Goal: Task Accomplishment & Management: Use online tool/utility

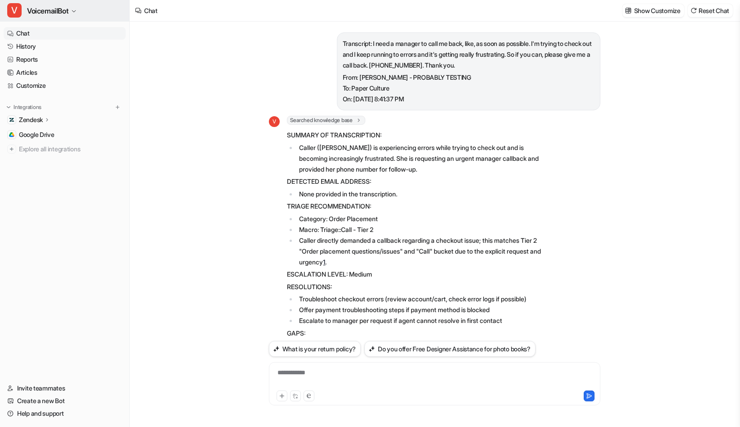
click at [49, 16] on span "VoicemailBot" at bounding box center [47, 11] width 41 height 13
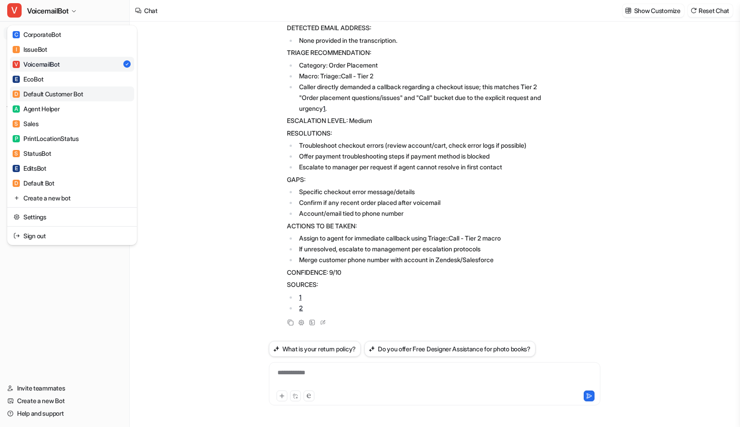
scroll to position [982, 0]
click at [54, 107] on div "A Agent Helper" at bounding box center [36, 108] width 47 height 9
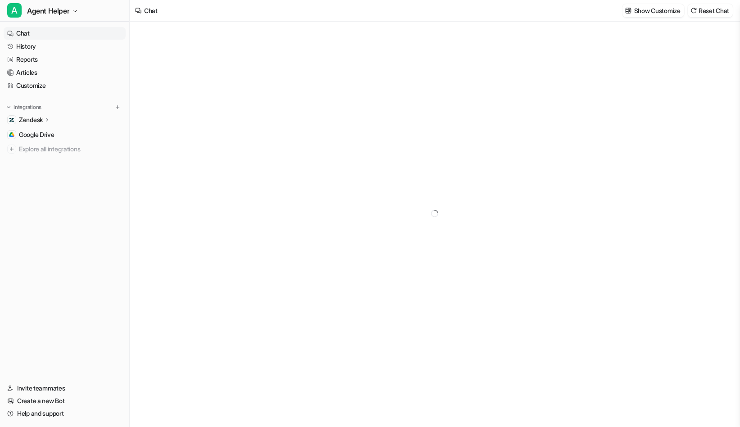
type textarea "**********"
click at [45, 83] on link "Customize" at bounding box center [65, 85] width 122 height 13
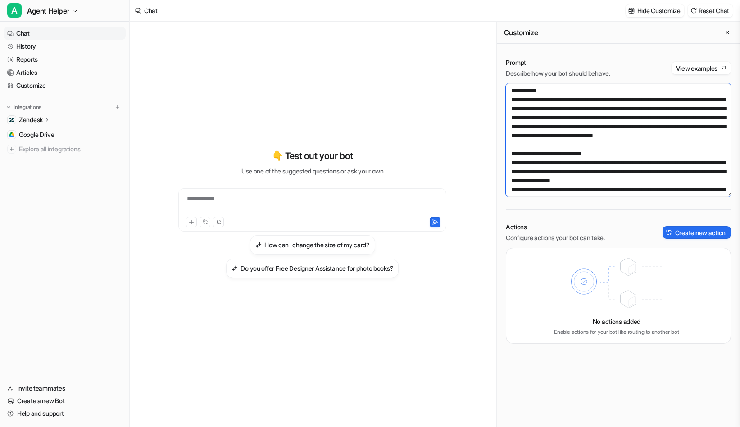
click at [685, 145] on textarea at bounding box center [618, 140] width 225 height 114
paste textarea "**********"
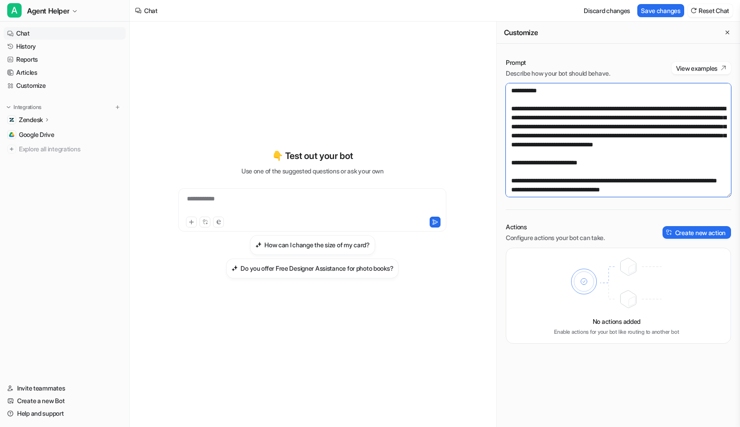
scroll to position [4882, 0]
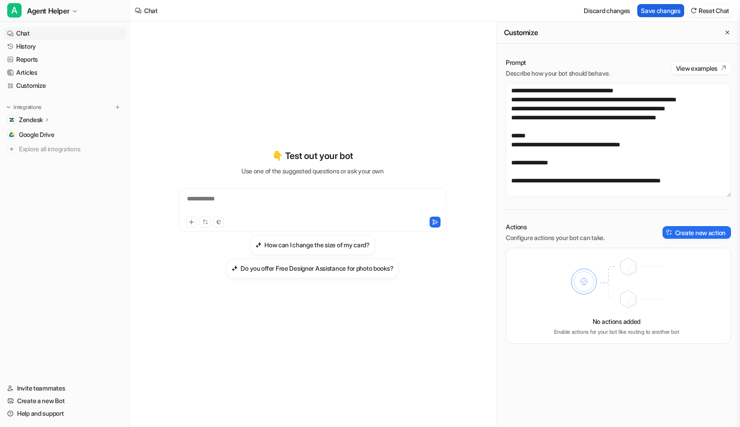
click at [667, 11] on button "Save changes" at bounding box center [661, 10] width 47 height 13
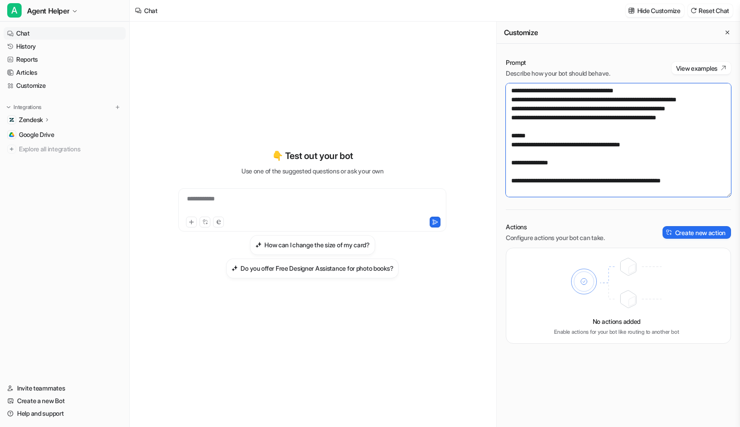
click at [623, 145] on textarea at bounding box center [618, 140] width 225 height 114
paste textarea "**********"
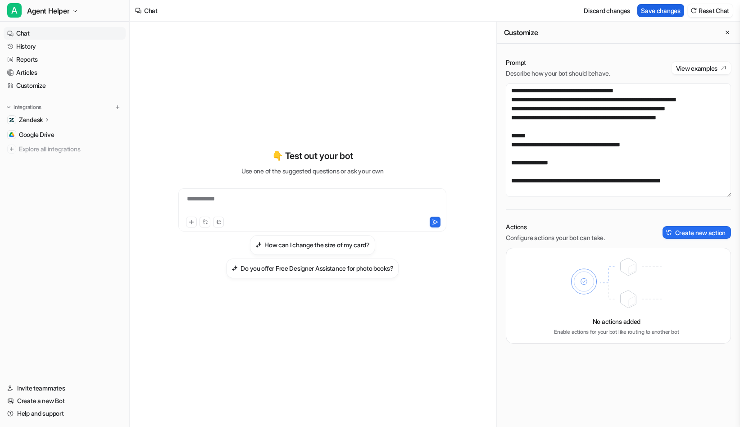
click at [657, 9] on button "Save changes" at bounding box center [661, 10] width 47 height 13
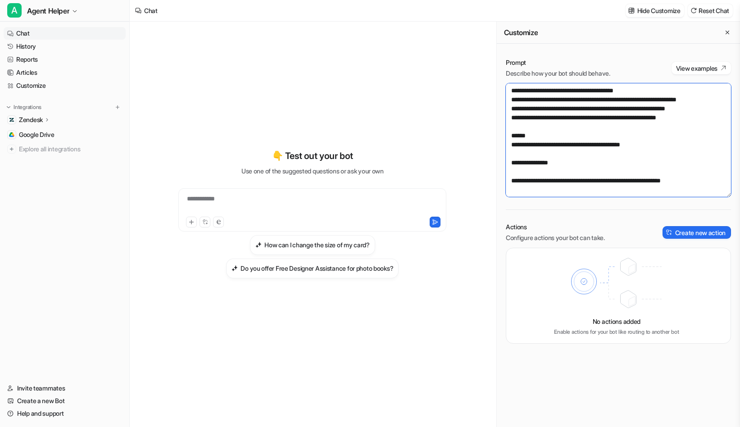
click at [549, 153] on textarea at bounding box center [618, 140] width 225 height 114
paste textarea "**********"
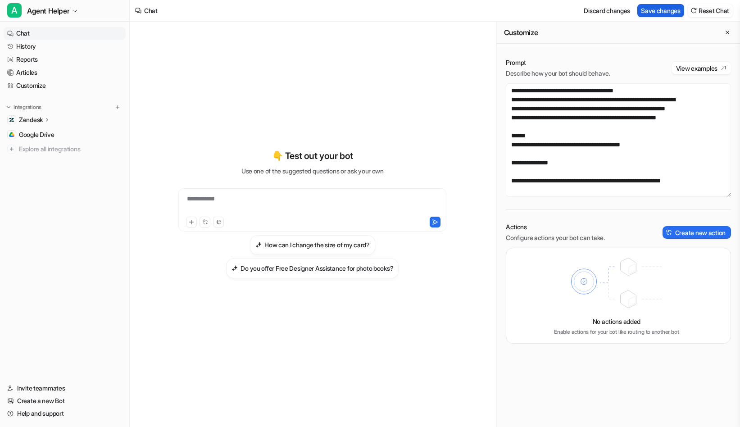
click at [659, 13] on button "Save changes" at bounding box center [661, 10] width 47 height 13
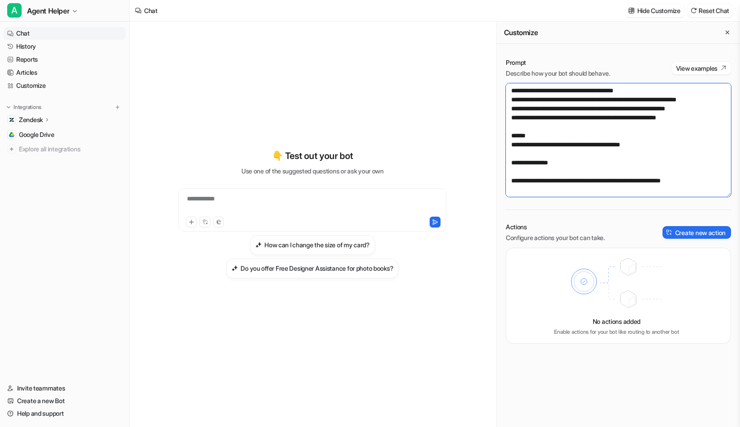
click at [547, 168] on textarea at bounding box center [618, 140] width 225 height 114
drag, startPoint x: 545, startPoint y: 173, endPoint x: 501, endPoint y: 170, distance: 44.3
click at [501, 170] on div "Prompt Describe how your bot should behave. View examples Actions Configure act…" at bounding box center [618, 201] width 243 height 304
click at [519, 151] on textarea at bounding box center [618, 140] width 225 height 114
click at [521, 145] on textarea at bounding box center [618, 140] width 225 height 114
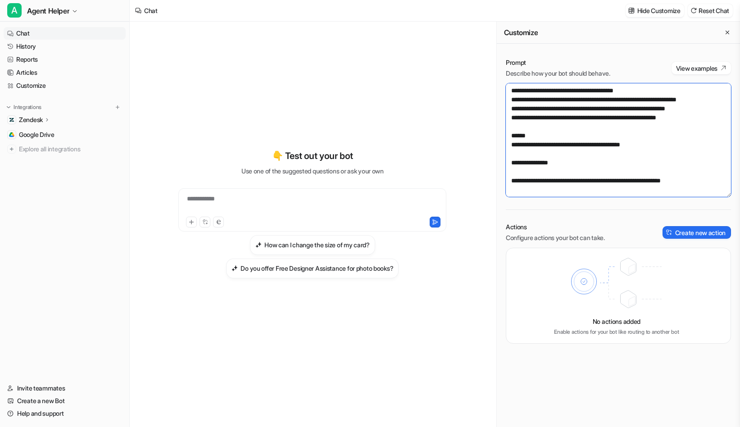
paste textarea "***"
drag, startPoint x: 527, startPoint y: 171, endPoint x: 494, endPoint y: 171, distance: 32.9
click at [494, 171] on div "**********" at bounding box center [435, 225] width 611 height 406
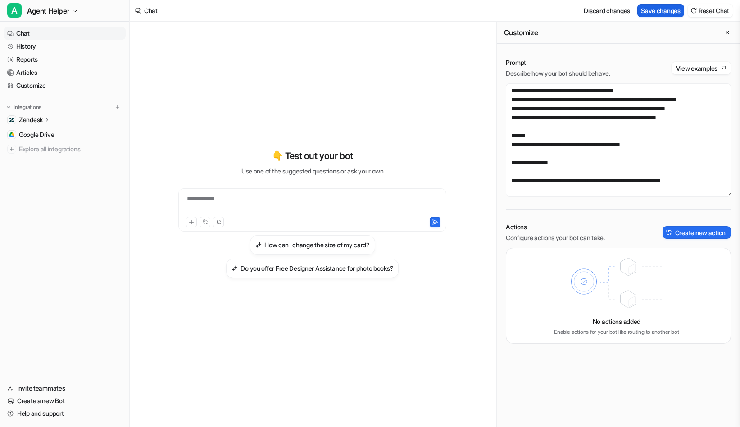
click at [652, 4] on button "Save changes" at bounding box center [661, 10] width 47 height 13
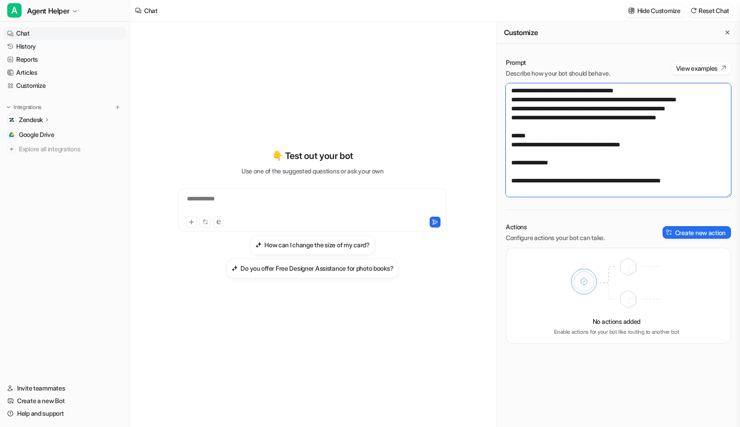
click at [595, 100] on textarea at bounding box center [618, 140] width 225 height 114
click at [678, 100] on textarea at bounding box center [618, 140] width 225 height 114
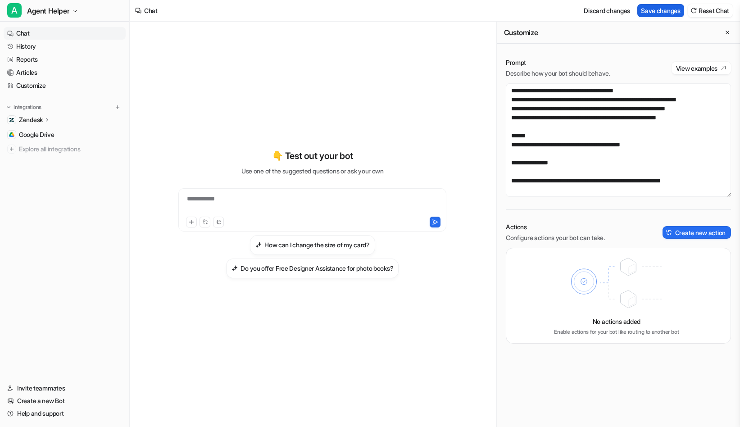
click at [662, 11] on button "Save changes" at bounding box center [661, 10] width 47 height 13
type textarea "**********"
click at [59, 13] on span "Agent Helper" at bounding box center [48, 11] width 42 height 13
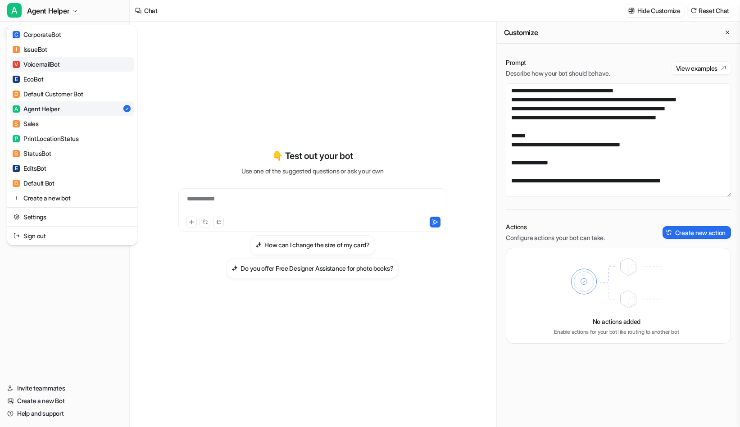
click at [64, 67] on link "V VoicemailBot" at bounding box center [72, 64] width 124 height 15
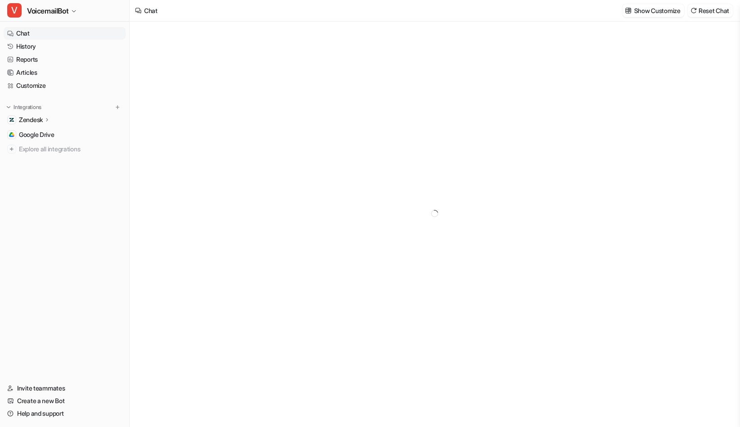
type textarea "**********"
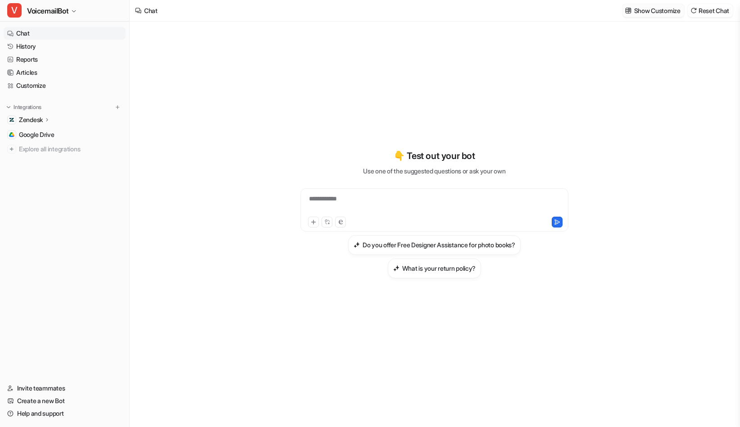
click at [646, 7] on p "Show Customize" at bounding box center [658, 10] width 46 height 9
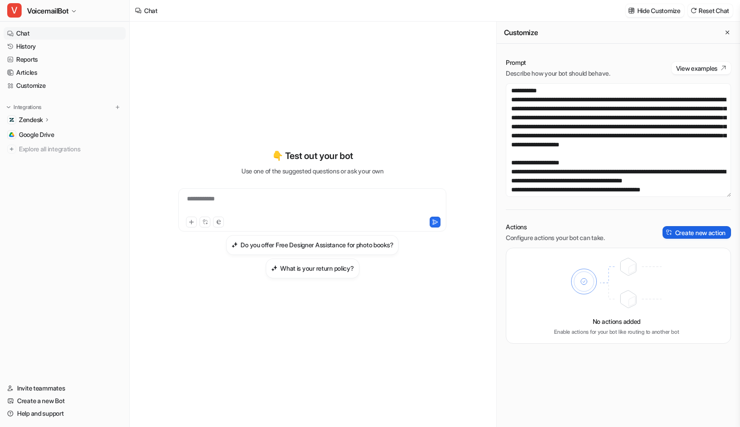
click at [692, 236] on button "Create new action" at bounding box center [697, 232] width 69 height 13
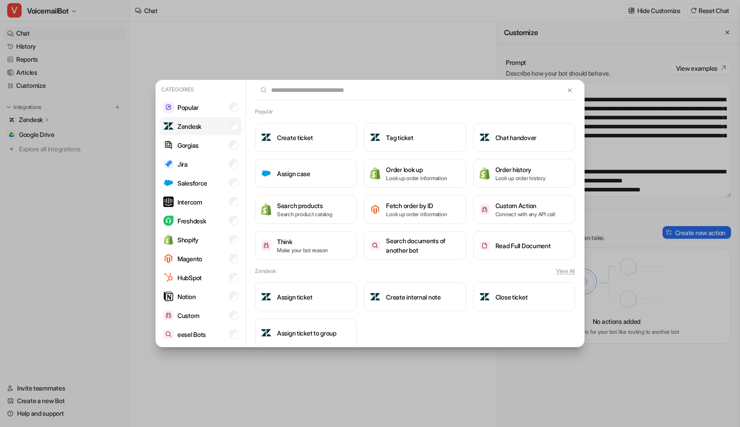
click at [201, 127] on p "Zendesk" at bounding box center [190, 126] width 24 height 9
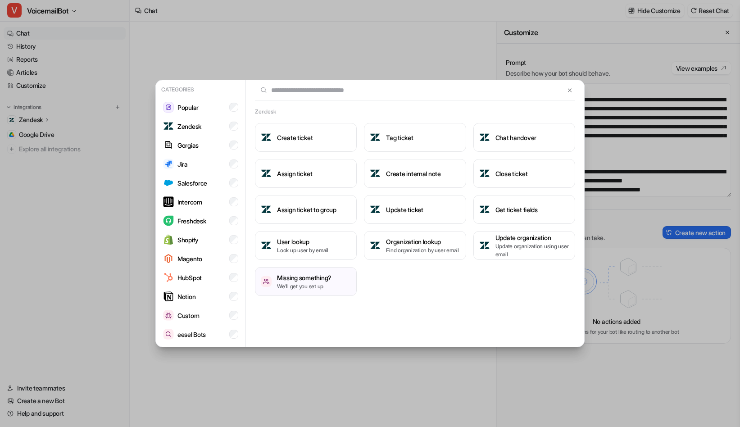
click at [390, 393] on div "Categories Popular Zendesk Gorgias Jira Salesforce Intercom Freshdesk Shopify M…" at bounding box center [370, 213] width 444 height 427
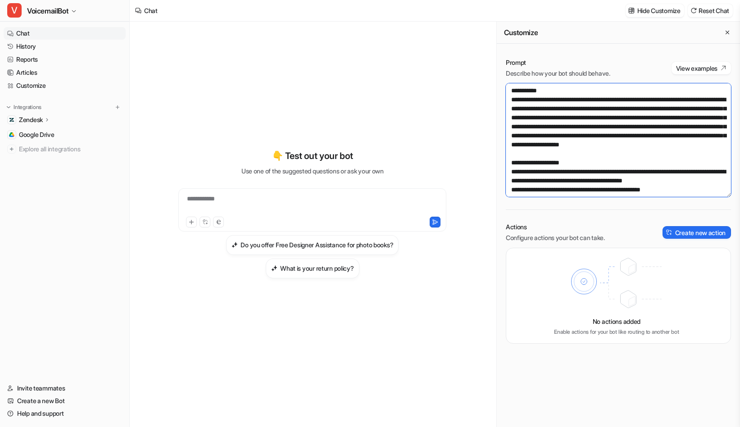
click at [644, 123] on textarea at bounding box center [618, 140] width 225 height 114
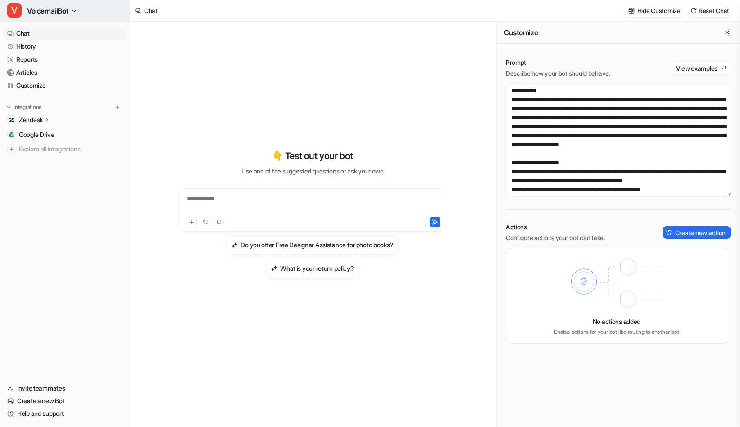
click at [67, 11] on span "VoicemailBot" at bounding box center [47, 11] width 41 height 13
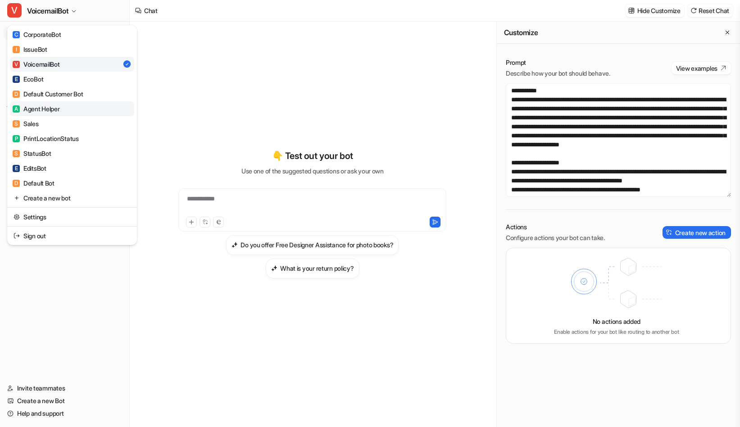
click at [64, 109] on link "A Agent Helper" at bounding box center [72, 108] width 124 height 15
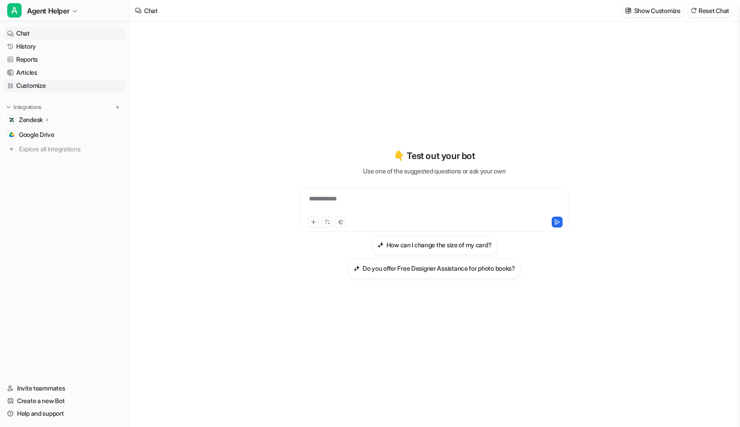
click at [53, 82] on link "Customize" at bounding box center [65, 85] width 122 height 13
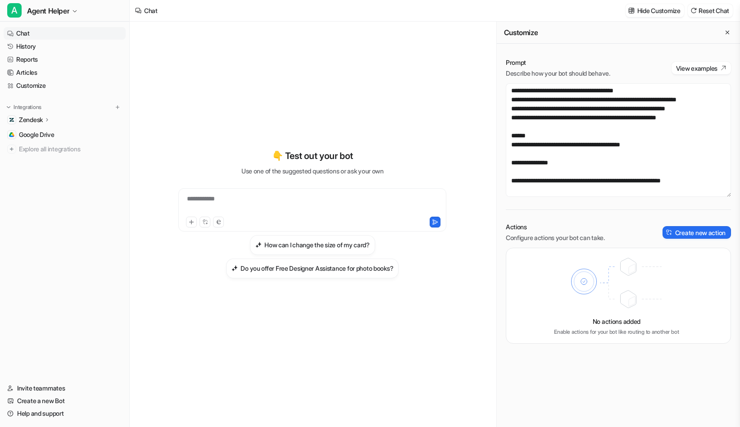
scroll to position [4715, 0]
drag, startPoint x: 510, startPoint y: 100, endPoint x: 638, endPoint y: 128, distance: 130.4
click at [638, 128] on textarea at bounding box center [618, 140] width 225 height 114
click at [566, 132] on textarea at bounding box center [618, 140] width 225 height 114
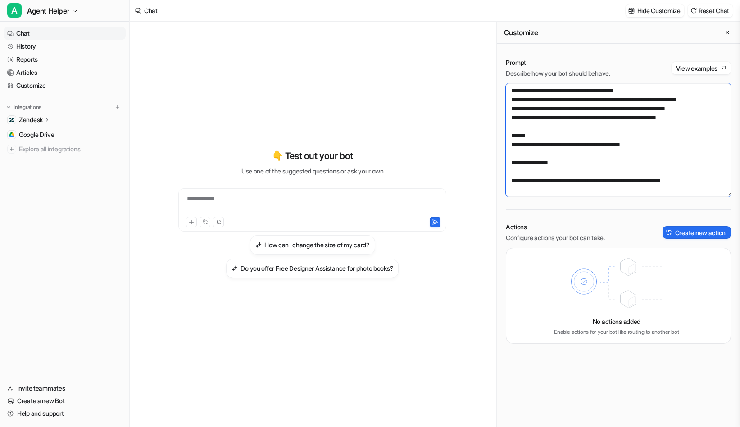
click at [603, 166] on textarea at bounding box center [618, 140] width 225 height 114
click at [652, 137] on textarea at bounding box center [618, 140] width 225 height 114
click at [652, 142] on textarea at bounding box center [618, 140] width 225 height 114
click at [720, 154] on textarea at bounding box center [618, 140] width 225 height 114
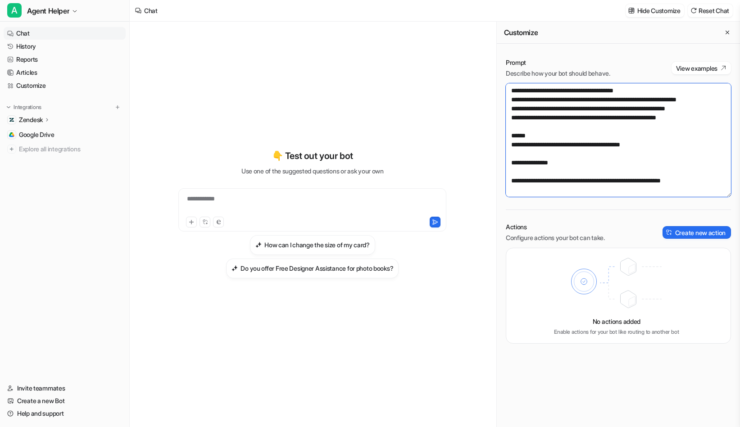
click at [537, 160] on textarea at bounding box center [618, 140] width 225 height 114
click at [662, 145] on textarea at bounding box center [618, 140] width 225 height 114
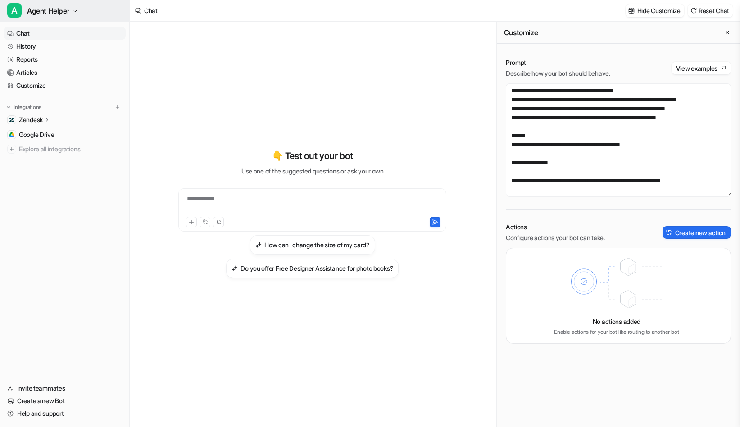
click at [51, 8] on span "Agent Helper" at bounding box center [48, 11] width 42 height 13
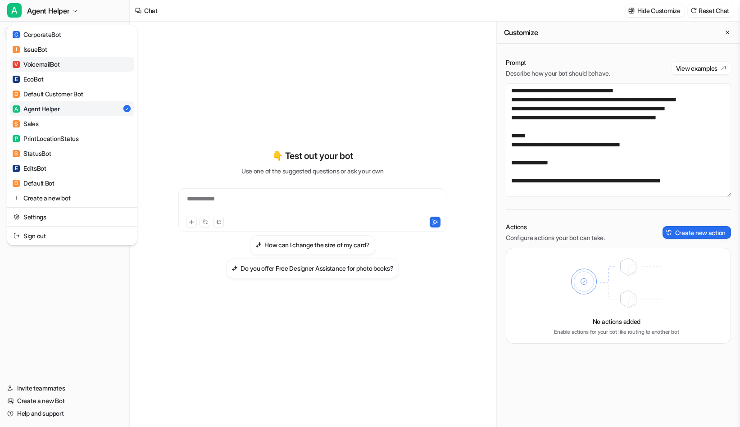
click at [65, 59] on link "V VoicemailBot" at bounding box center [72, 64] width 124 height 15
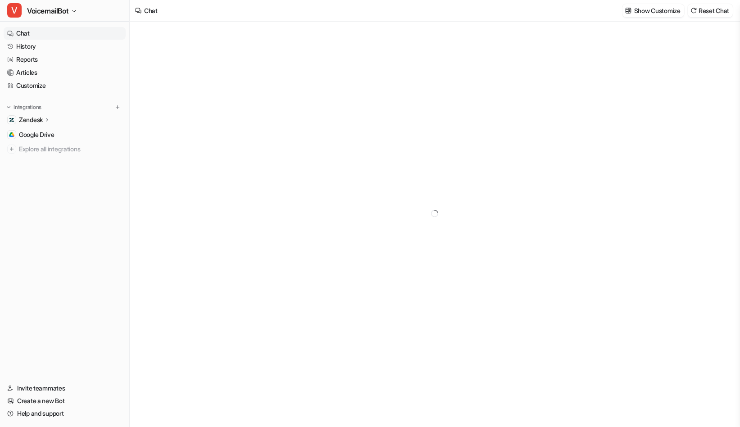
type textarea "**********"
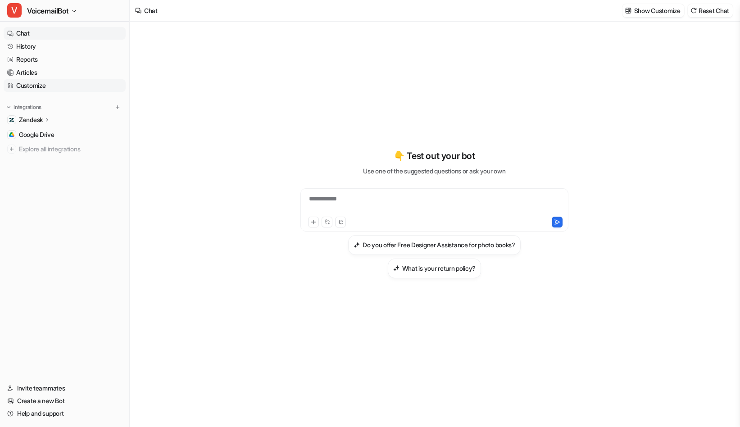
click at [41, 83] on link "Customize" at bounding box center [65, 85] width 122 height 13
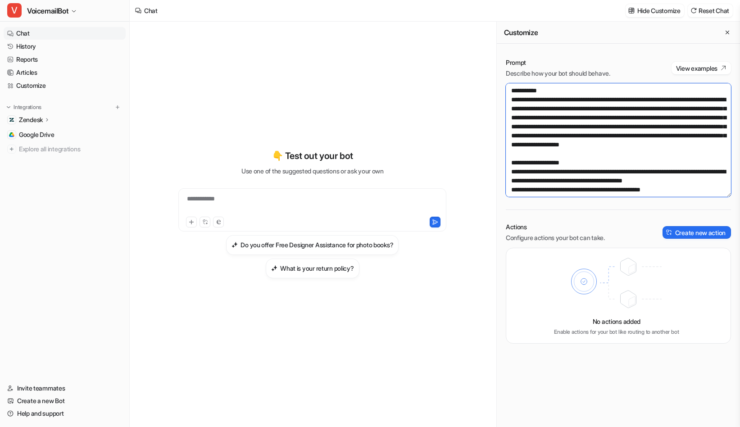
click at [670, 160] on textarea at bounding box center [618, 140] width 225 height 114
paste textarea "**********"
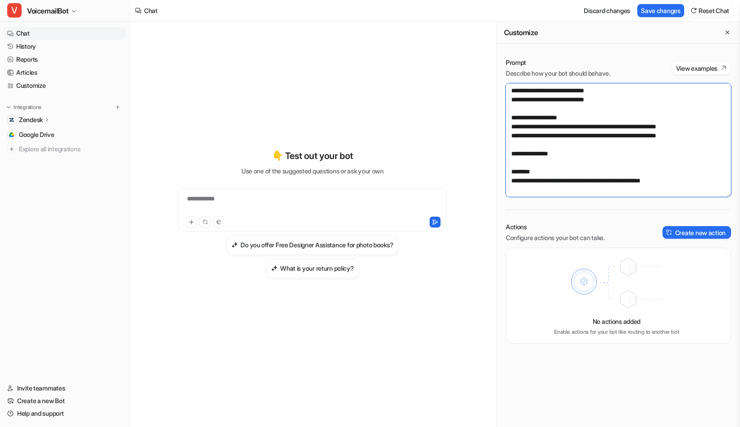
scroll to position [3142, 0]
drag, startPoint x: 715, startPoint y: 138, endPoint x: 713, endPoint y: 129, distance: 9.2
click at [713, 129] on textarea at bounding box center [618, 140] width 225 height 114
drag, startPoint x: 512, startPoint y: 127, endPoint x: 694, endPoint y: 141, distance: 182.1
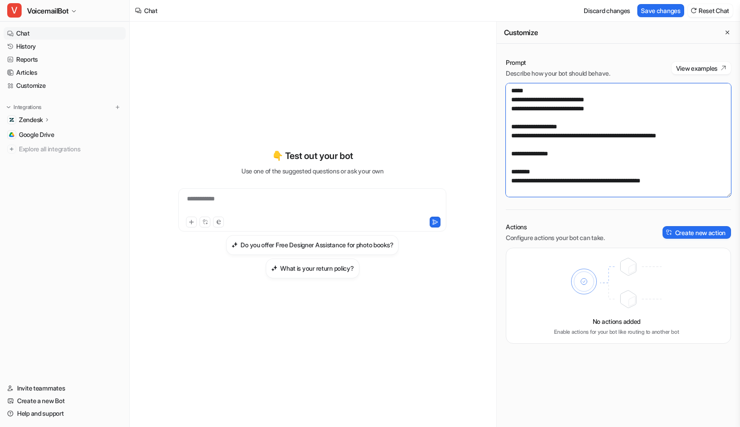
click at [694, 141] on textarea at bounding box center [618, 140] width 225 height 114
paste textarea "**********"
drag, startPoint x: 649, startPoint y: 167, endPoint x: 507, endPoint y: 114, distance: 151.7
click at [507, 114] on textarea at bounding box center [618, 140] width 225 height 114
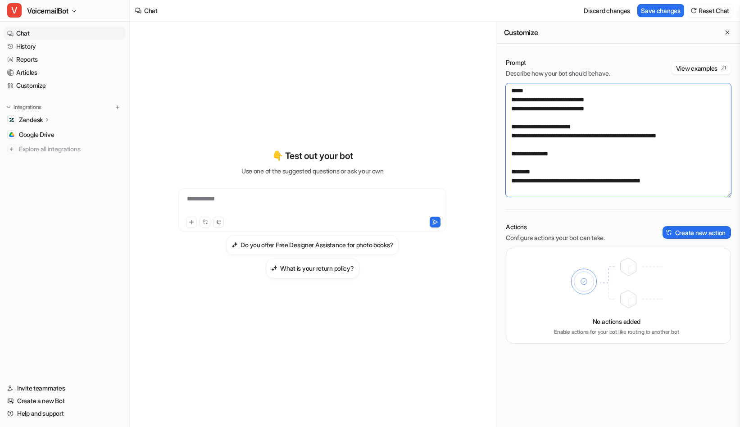
paste textarea "**********"
click at [634, 113] on textarea at bounding box center [618, 140] width 225 height 114
click at [696, 128] on textarea at bounding box center [618, 140] width 225 height 114
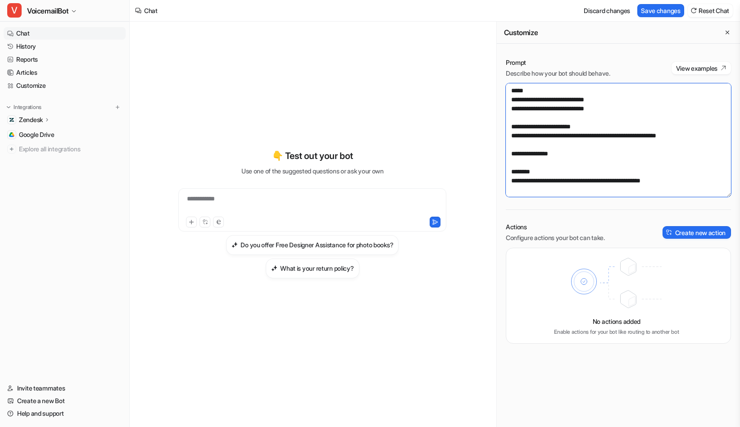
drag, startPoint x: 644, startPoint y: 156, endPoint x: 489, endPoint y: 130, distance: 157.1
click at [489, 130] on div "**********" at bounding box center [435, 225] width 611 height 406
type textarea "**********"
click at [661, 166] on textarea at bounding box center [618, 140] width 225 height 114
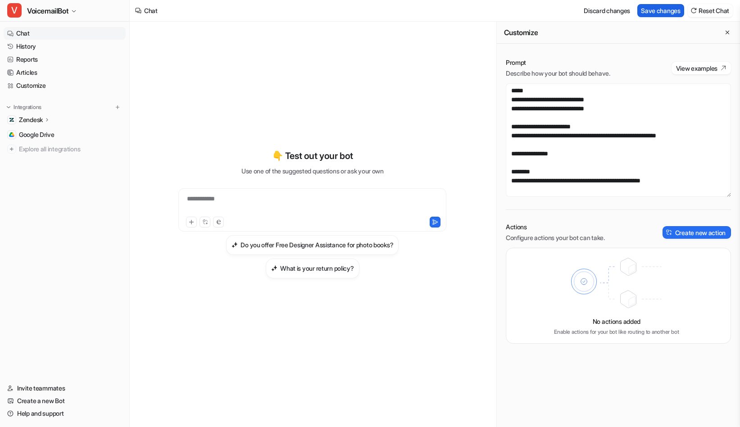
click at [653, 9] on button "Save changes" at bounding box center [661, 10] width 47 height 13
click at [290, 208] on div at bounding box center [313, 204] width 264 height 21
paste div
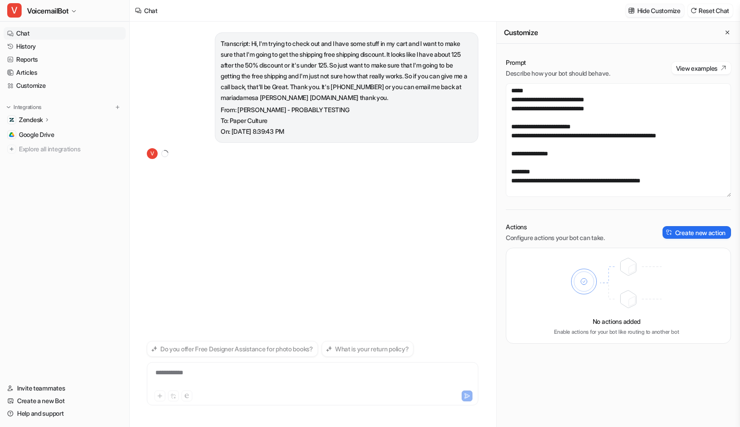
click at [646, 7] on p "Hide Customize" at bounding box center [659, 10] width 43 height 9
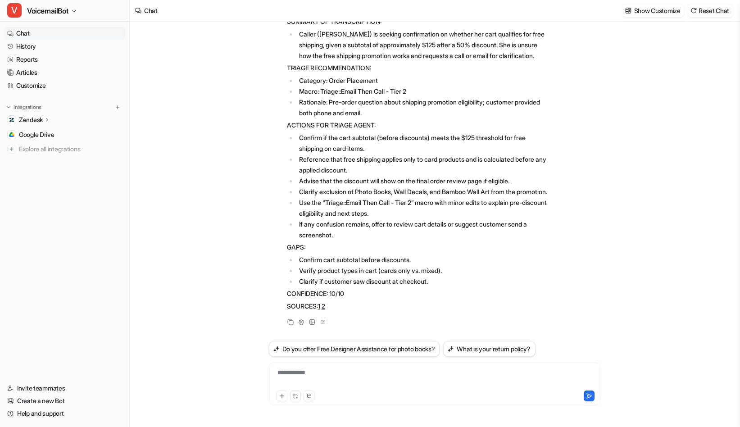
scroll to position [168, 0]
click at [665, 10] on p "Show Customize" at bounding box center [658, 10] width 46 height 9
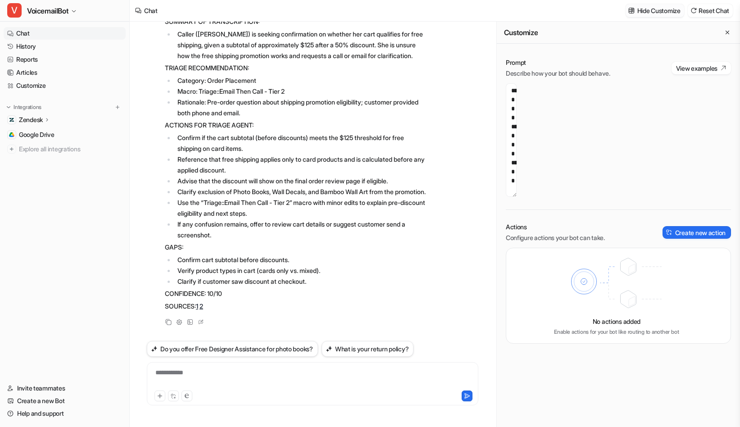
scroll to position [3164, 0]
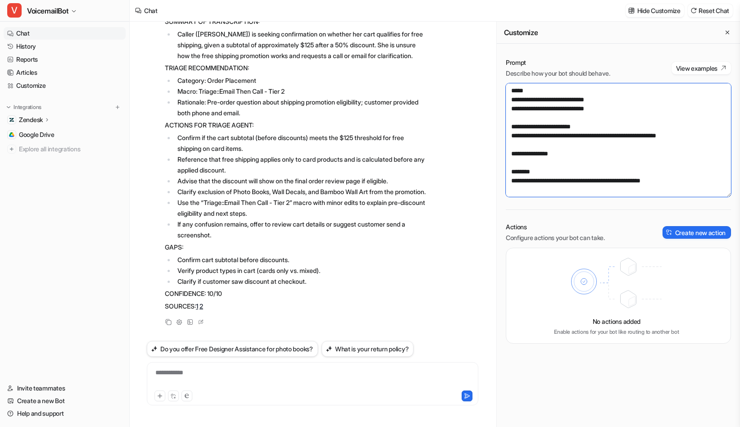
click at [573, 156] on textarea at bounding box center [618, 140] width 225 height 114
paste textarea "**********"
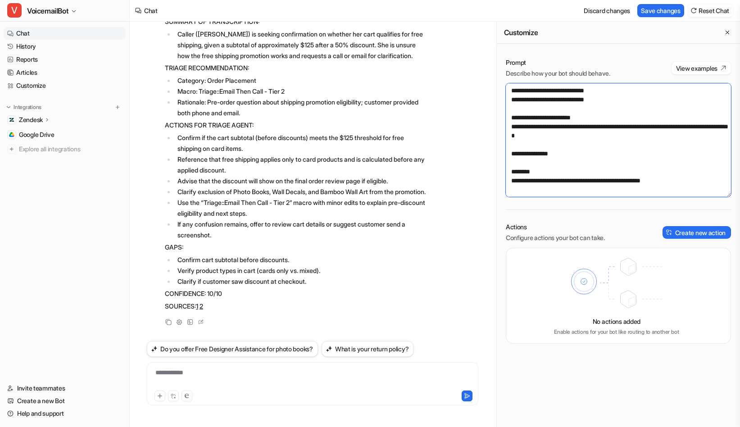
scroll to position [3142, 0]
type textarea "**********"
click at [658, 17] on button "Save changes" at bounding box center [661, 10] width 47 height 13
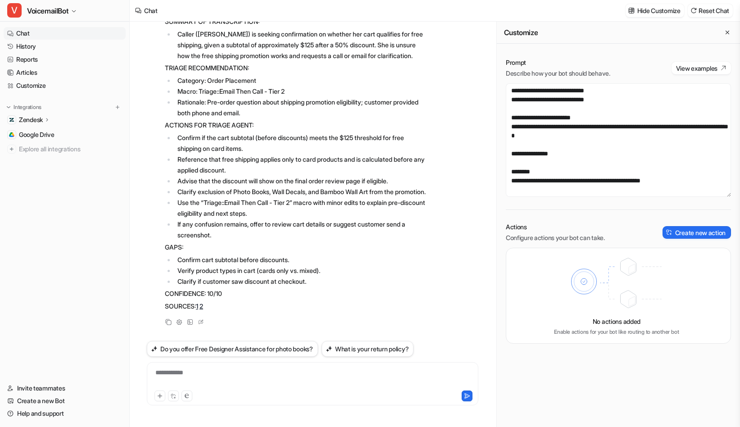
click at [21, 32] on link "Chat" at bounding box center [65, 33] width 122 height 13
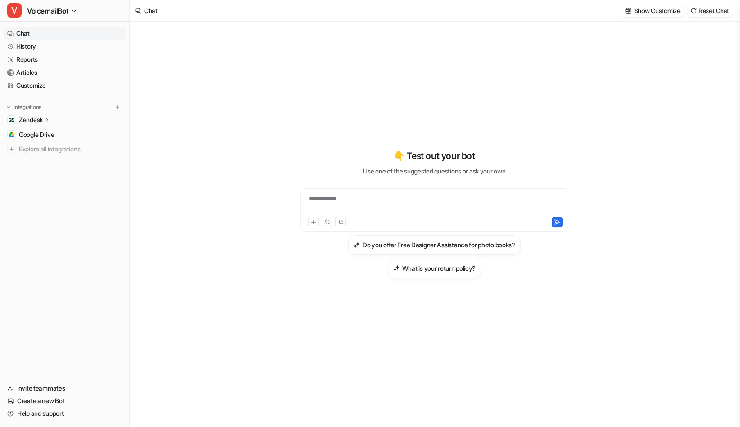
click at [360, 201] on div "**********" at bounding box center [435, 204] width 264 height 21
paste div
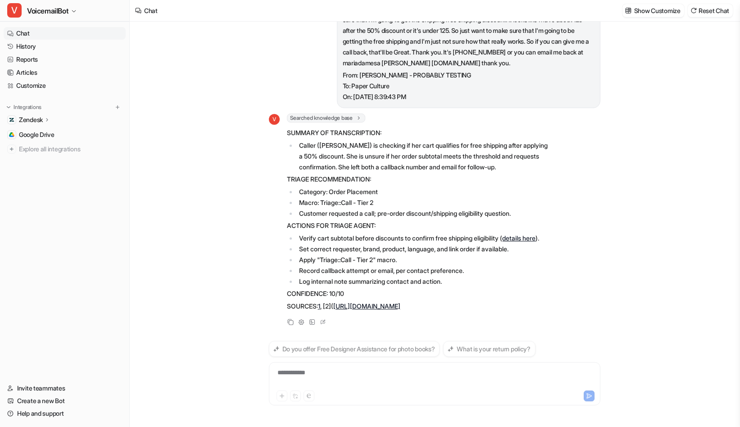
scroll to position [46, 0]
click at [654, 9] on p "Show Customize" at bounding box center [658, 10] width 46 height 9
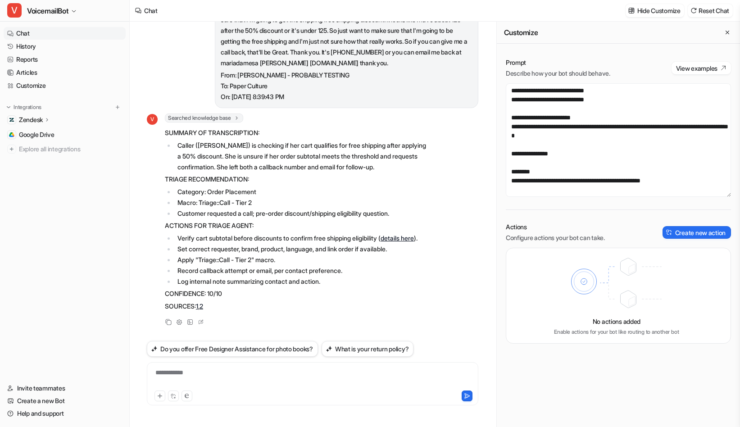
scroll to position [3006, 0]
drag, startPoint x: 650, startPoint y: 158, endPoint x: 470, endPoint y: 127, distance: 183.4
click at [470, 127] on div "Transcript: Hi, I'm trying to check out and I have some stuff in my cart and I …" at bounding box center [435, 225] width 611 height 406
paste textarea "**********"
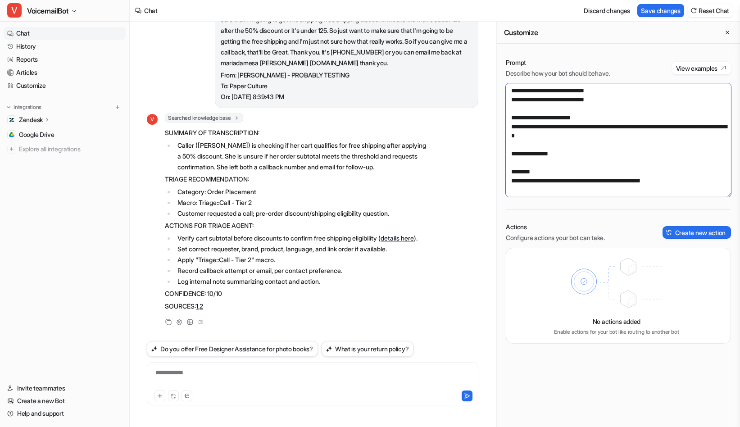
drag, startPoint x: 523, startPoint y: 121, endPoint x: 505, endPoint y: 121, distance: 17.6
click at [505, 121] on div "Prompt Describe how your bot should behave. View examples Actions Configure act…" at bounding box center [618, 201] width 243 height 304
drag, startPoint x: 526, startPoint y: 124, endPoint x: 494, endPoint y: 124, distance: 31.5
click at [494, 124] on div "Transcript: Hi, I'm trying to check out and I have some stuff in my cart and I …" at bounding box center [435, 225] width 611 height 406
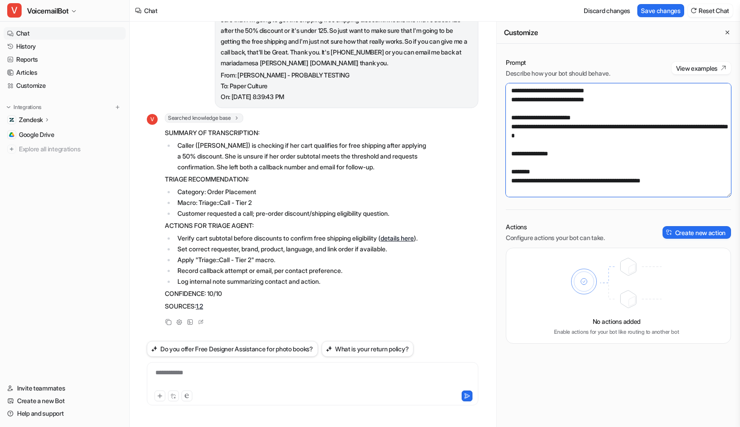
scroll to position [2968, 0]
drag, startPoint x: 541, startPoint y: 170, endPoint x: 488, endPoint y: 160, distance: 54.1
click at [488, 160] on div "Transcript: Hi, I'm trying to check out and I have some stuff in my cart and I …" at bounding box center [435, 225] width 611 height 406
click at [624, 126] on textarea at bounding box center [618, 140] width 225 height 114
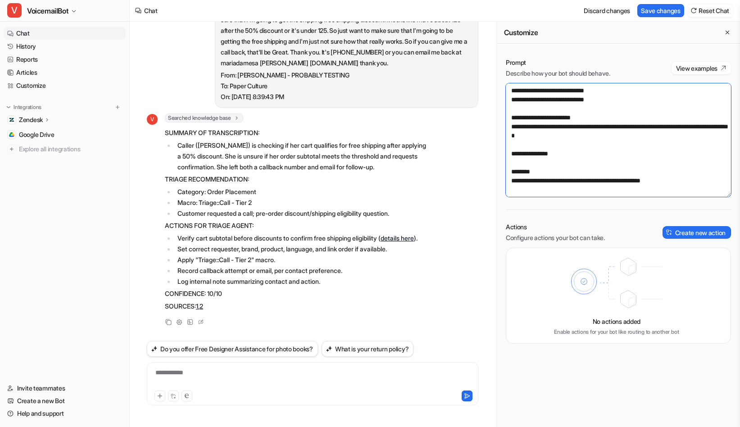
paste textarea "**********"
type textarea "**********"
click at [658, 13] on button "Save changes" at bounding box center [661, 10] width 47 height 13
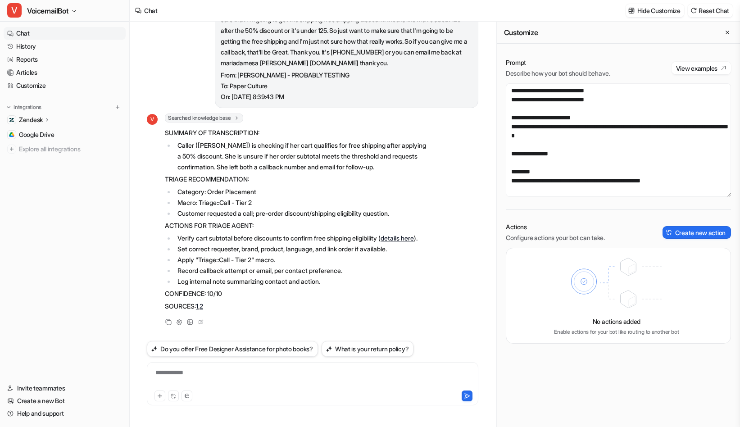
click at [42, 32] on link "Chat" at bounding box center [65, 33] width 122 height 13
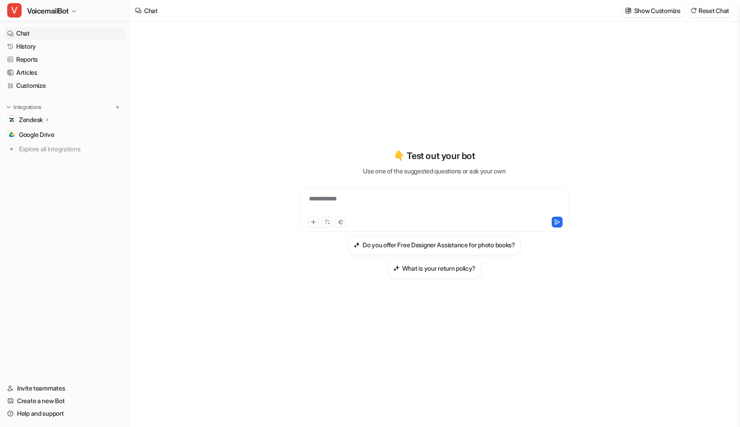
click at [407, 207] on div "**********" at bounding box center [435, 204] width 264 height 21
paste div
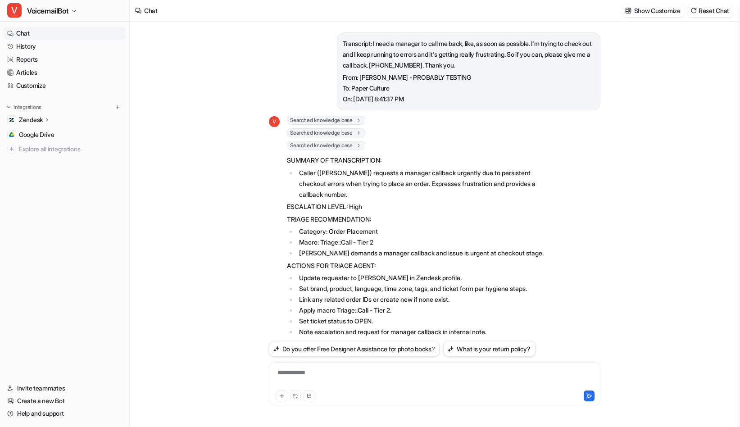
click at [650, 18] on div "Show Customize Reset Chat" at bounding box center [678, 10] width 118 height 20
click at [651, 12] on p "Show Customize" at bounding box center [658, 10] width 46 height 9
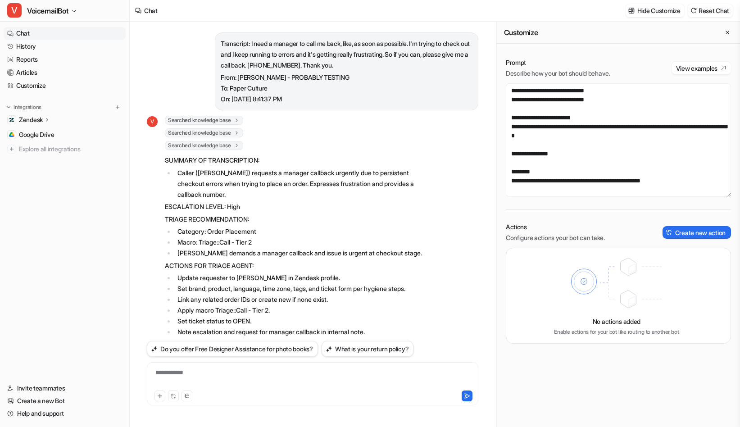
scroll to position [2976, 0]
drag, startPoint x: 563, startPoint y: 152, endPoint x: 693, endPoint y: 142, distance: 130.2
click at [693, 142] on textarea at bounding box center [618, 140] width 225 height 114
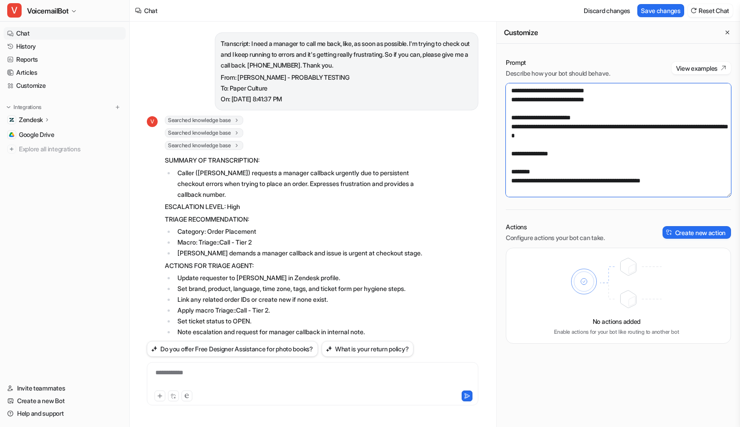
scroll to position [3128, 0]
type textarea "**********"
click at [665, 16] on button "Save changes" at bounding box center [661, 10] width 47 height 13
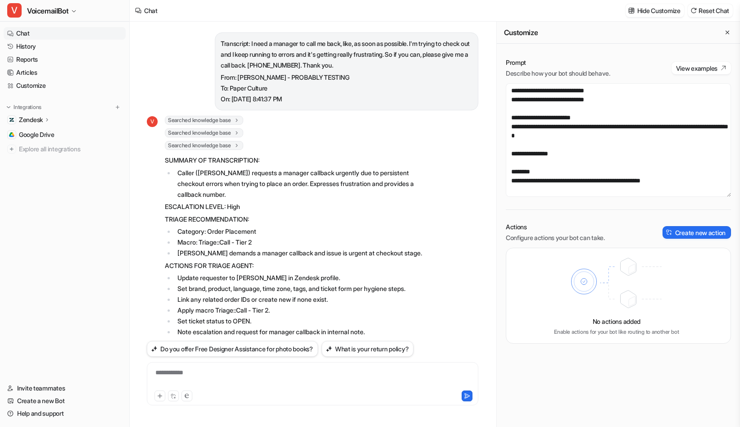
click at [40, 34] on link "Chat" at bounding box center [65, 33] width 122 height 13
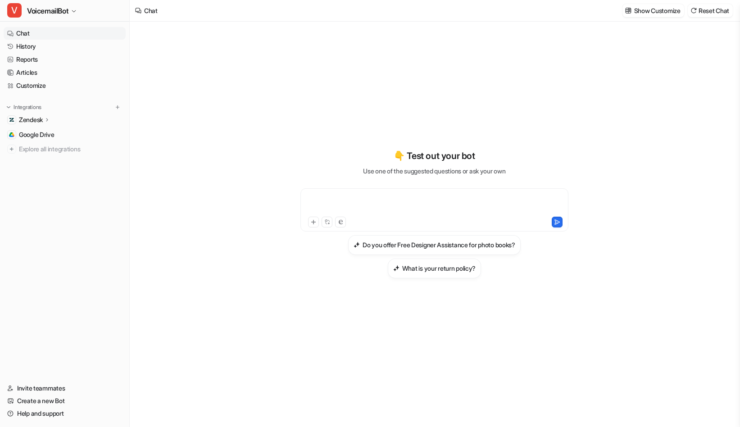
click at [400, 202] on div at bounding box center [435, 204] width 264 height 21
paste div
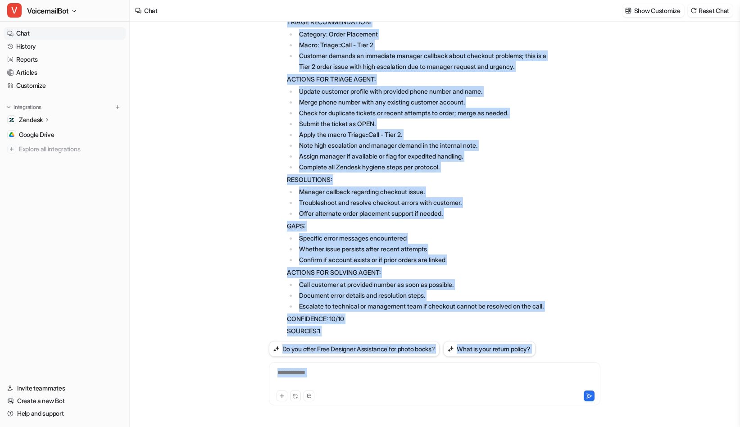
scroll to position [208, 0]
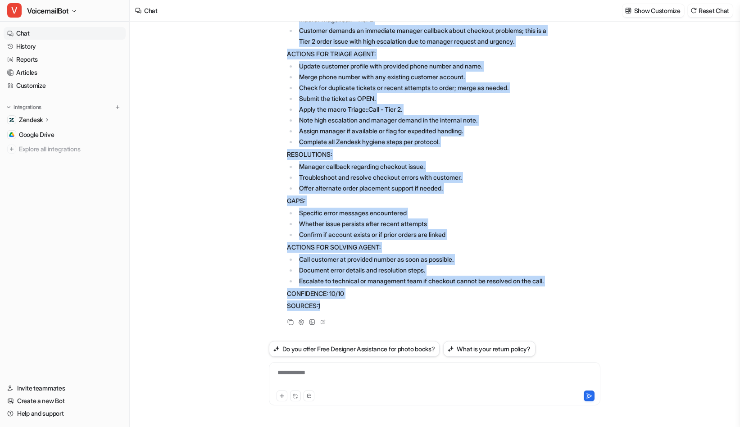
drag, startPoint x: 287, startPoint y: 44, endPoint x: 433, endPoint y: 315, distance: 308.3
click at [433, 315] on div "V Searched knowledge base search_queries : [ "INT - Triaging Tickets in Zendesk…" at bounding box center [410, 122] width 282 height 409
copy div "SUMMARY OF TRANSCRIPTION: [PERSON_NAME] requests a manager callback urgently du…"
click at [41, 32] on link "Chat" at bounding box center [65, 33] width 122 height 13
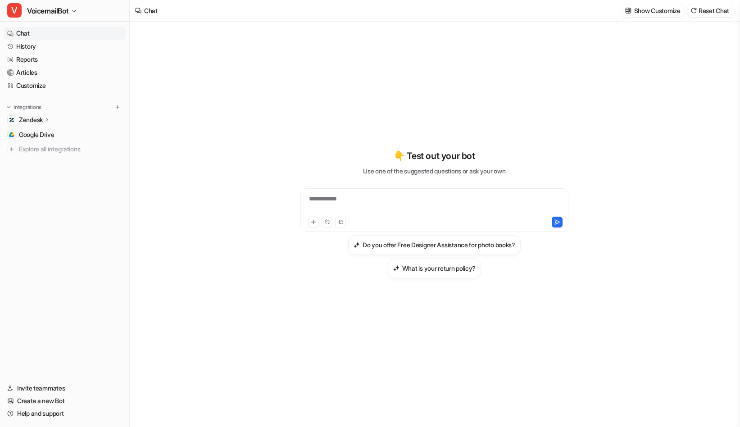
click at [390, 192] on div "**********" at bounding box center [435, 209] width 268 height 43
click at [364, 200] on div at bounding box center [435, 204] width 264 height 21
paste div
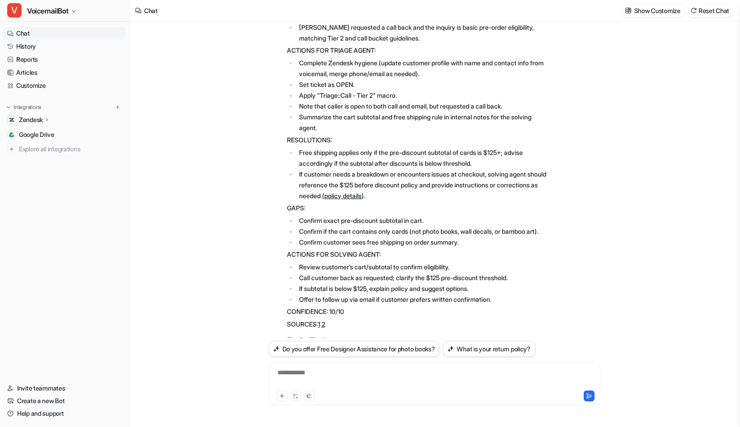
scroll to position [275, 0]
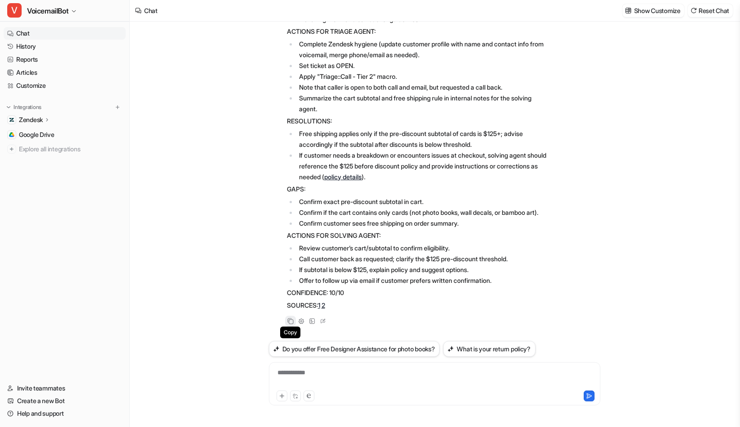
click at [289, 322] on icon at bounding box center [291, 321] width 6 height 6
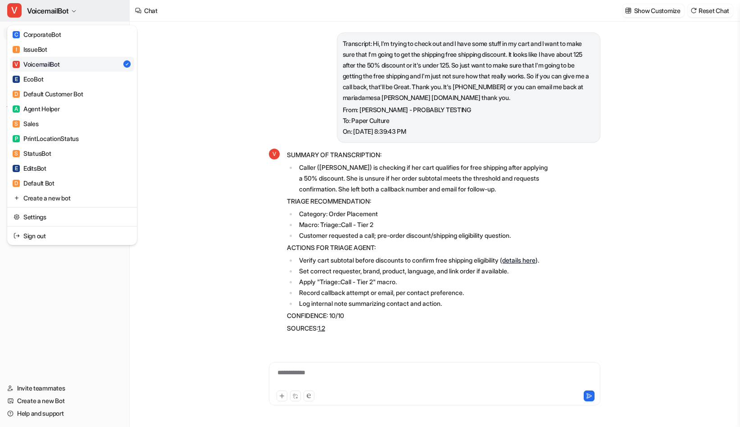
click at [55, 10] on span "VoicemailBot" at bounding box center [47, 11] width 41 height 13
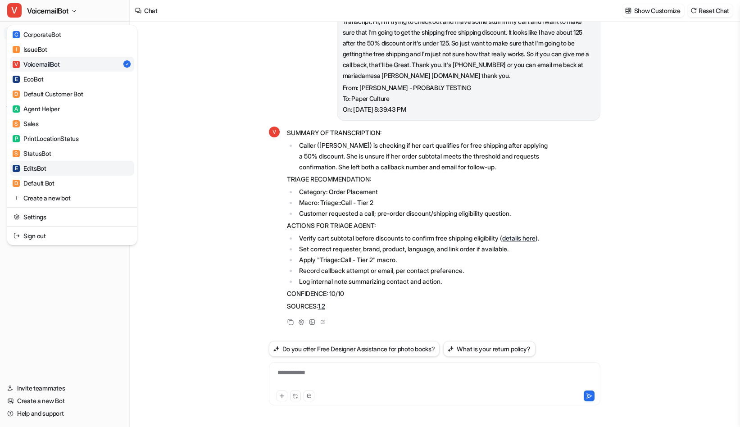
click at [55, 167] on link "E EditsBot" at bounding box center [72, 168] width 124 height 15
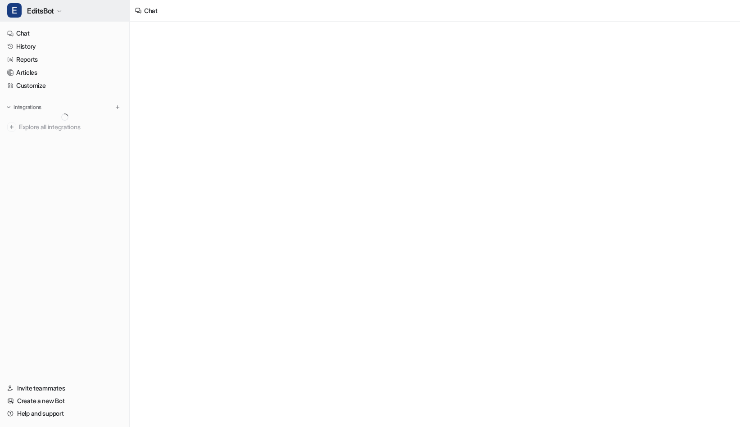
click at [52, 16] on span "EditsBot" at bounding box center [40, 11] width 27 height 13
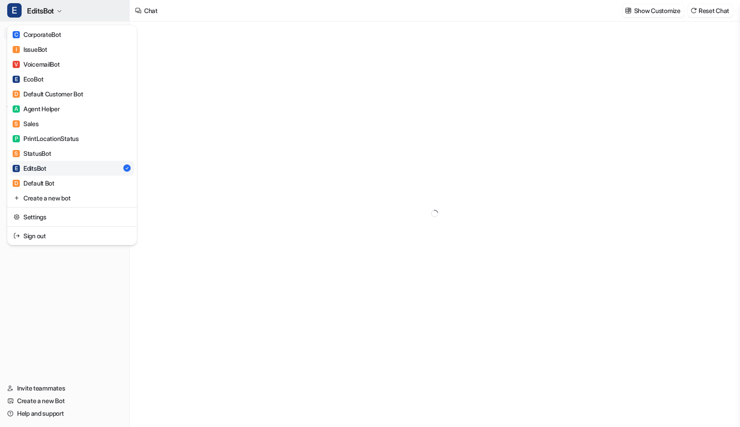
type textarea "**********"
click at [48, 112] on div "A Agent Helper" at bounding box center [36, 108] width 47 height 9
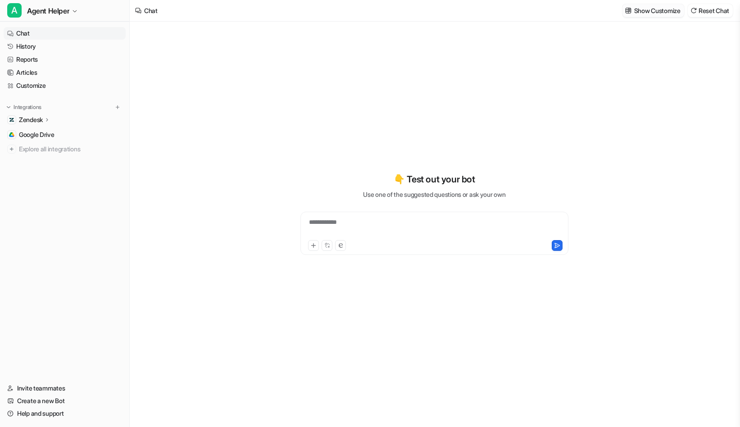
click at [639, 13] on p "Show Customize" at bounding box center [658, 10] width 46 height 9
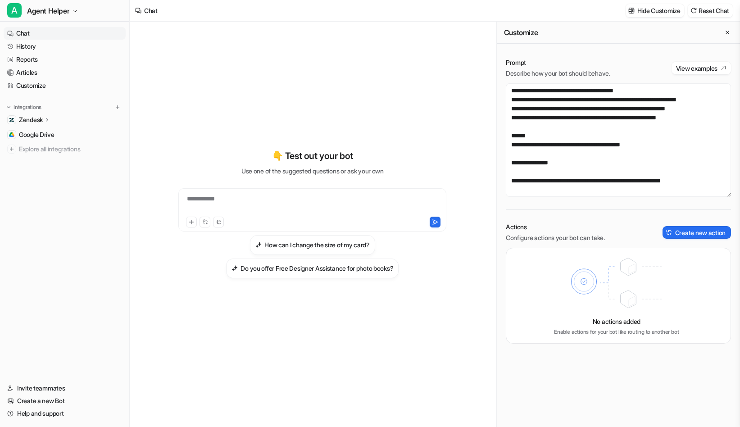
scroll to position [4698, 0]
drag, startPoint x: 641, startPoint y: 142, endPoint x: 505, endPoint y: 138, distance: 136.2
click at [505, 138] on div "Prompt Describe how your bot should behave. View examples Actions Configure act…" at bounding box center [618, 201] width 243 height 304
click at [532, 141] on textarea at bounding box center [618, 140] width 225 height 114
click at [635, 142] on textarea at bounding box center [618, 140] width 225 height 114
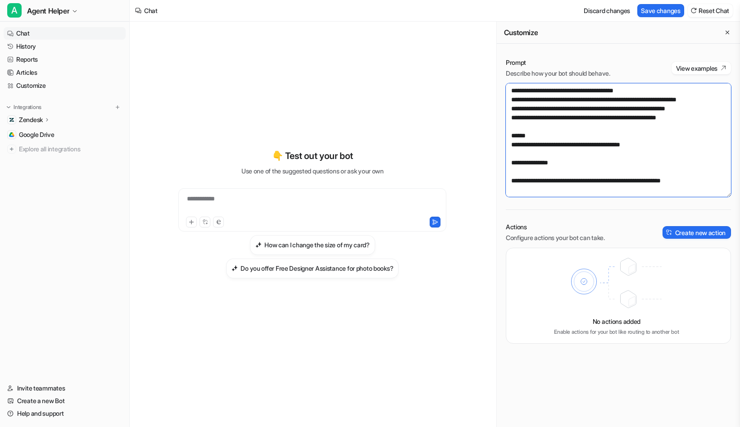
drag, startPoint x: 539, startPoint y: 131, endPoint x: 492, endPoint y: 126, distance: 47.6
click at [492, 126] on div "**********" at bounding box center [435, 225] width 611 height 406
drag, startPoint x: 525, startPoint y: 115, endPoint x: 499, endPoint y: 115, distance: 26.1
click at [499, 115] on div "Prompt Describe how your bot should behave. View examples Actions Configure act…" at bounding box center [618, 201] width 243 height 304
drag, startPoint x: 547, startPoint y: 133, endPoint x: 494, endPoint y: 116, distance: 55.4
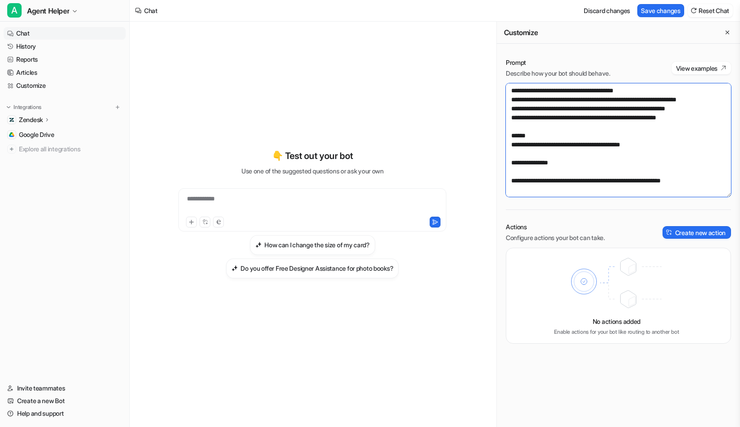
click at [494, 116] on div "**********" at bounding box center [435, 225] width 611 height 406
type textarea "**********"
click at [672, 9] on button "Save changes" at bounding box center [661, 10] width 47 height 13
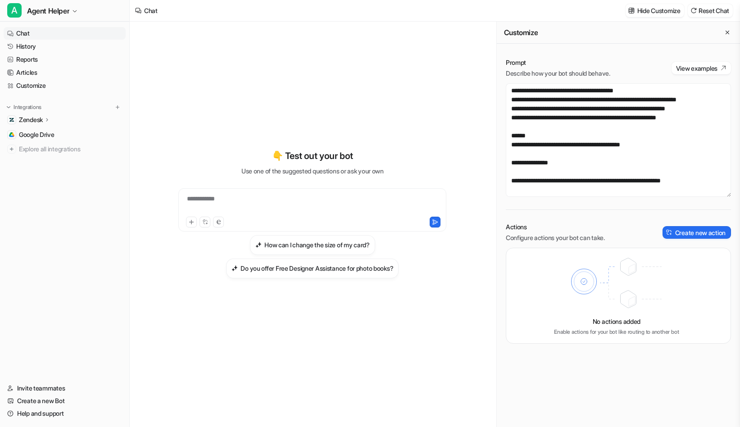
click at [260, 193] on div "**********" at bounding box center [312, 209] width 268 height 43
click at [260, 197] on div at bounding box center [313, 204] width 264 height 21
paste div
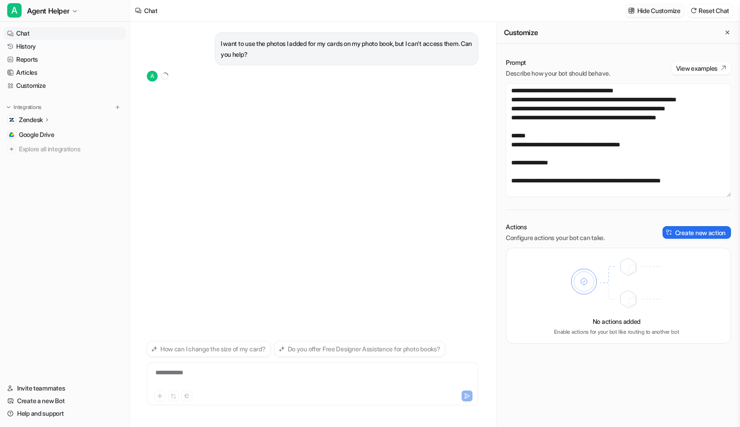
click at [661, 12] on p "Hide Customize" at bounding box center [659, 10] width 43 height 9
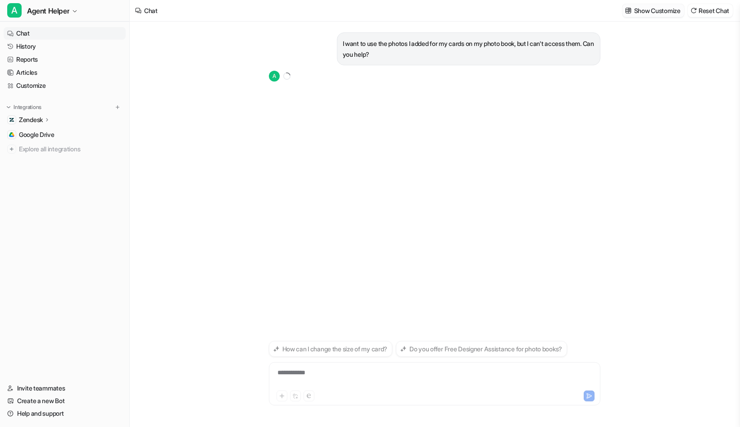
scroll to position [174237, 0]
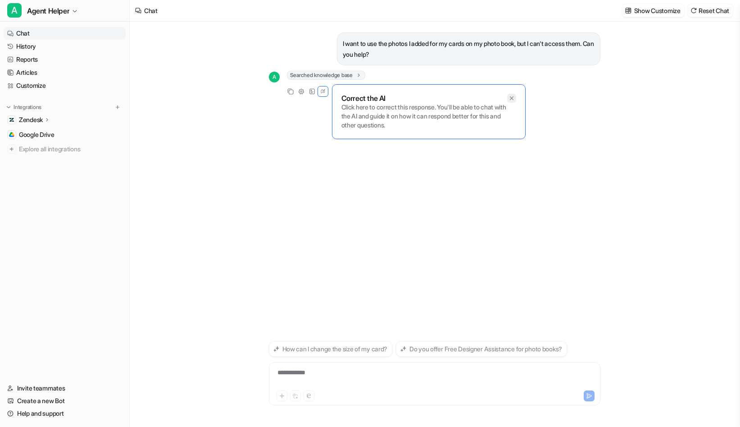
click at [511, 99] on icon at bounding box center [512, 98] width 6 height 6
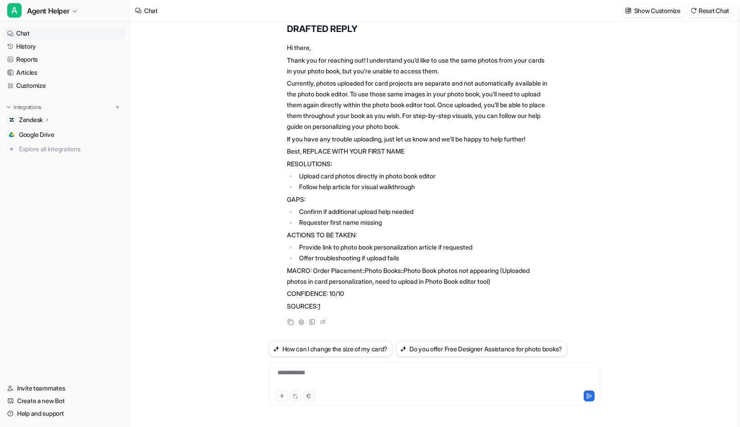
scroll to position [0, 0]
